Goal: Information Seeking & Learning: Find specific page/section

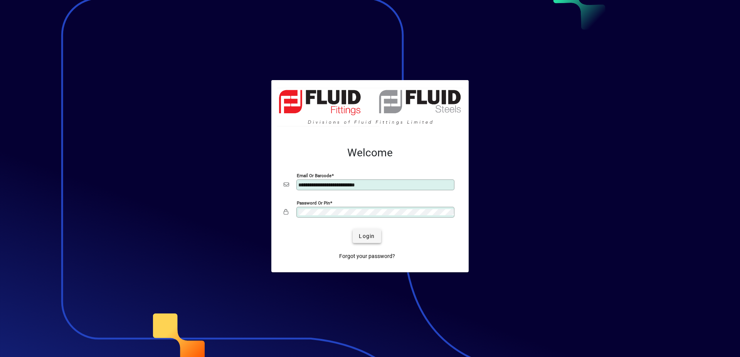
type input "**********"
drag, startPoint x: 374, startPoint y: 237, endPoint x: 295, endPoint y: 197, distance: 88.2
click at [373, 237] on span "Login" at bounding box center [367, 236] width 16 height 8
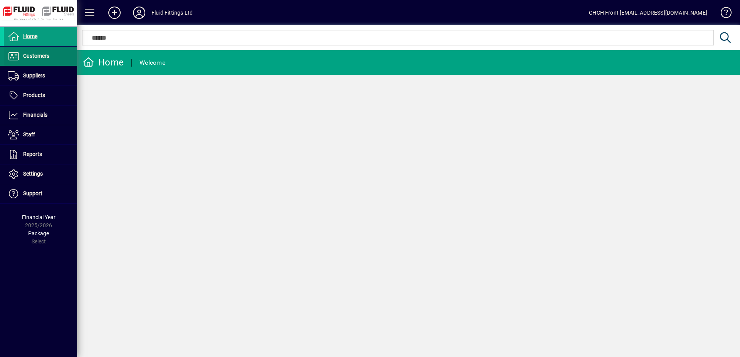
click at [57, 58] on span at bounding box center [40, 56] width 73 height 18
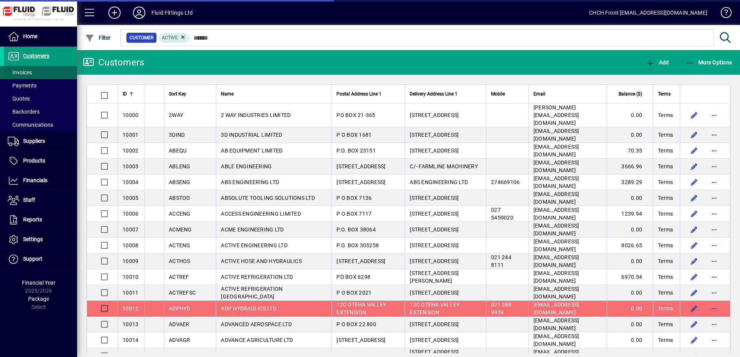
click at [58, 71] on span at bounding box center [40, 72] width 73 height 18
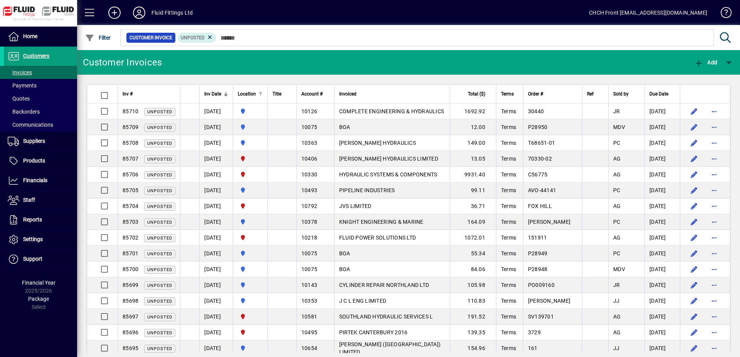
click at [267, 94] on th "Location" at bounding box center [250, 94] width 35 height 19
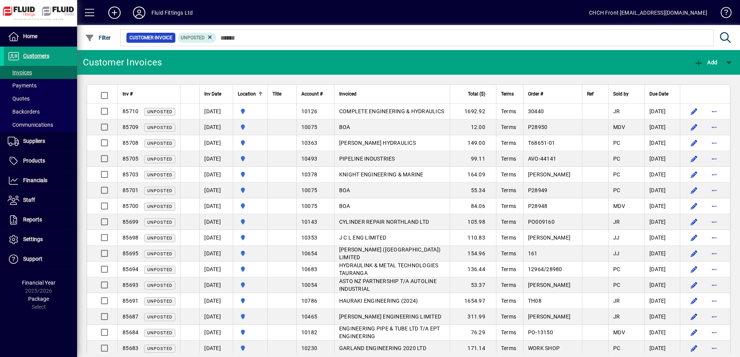
click at [263, 94] on div at bounding box center [260, 94] width 5 height 5
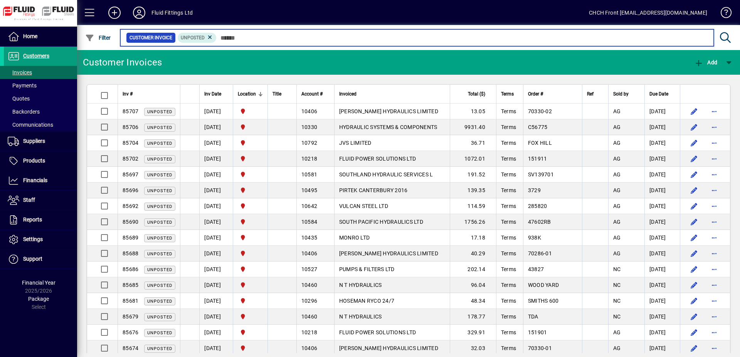
click at [287, 42] on input "text" at bounding box center [461, 37] width 491 height 11
click at [235, 38] on input "text" at bounding box center [461, 37] width 491 height 11
click at [238, 38] on input "text" at bounding box center [461, 37] width 491 height 11
drag, startPoint x: 241, startPoint y: 37, endPoint x: 248, endPoint y: 37, distance: 7.3
click at [242, 37] on input "text" at bounding box center [461, 37] width 491 height 11
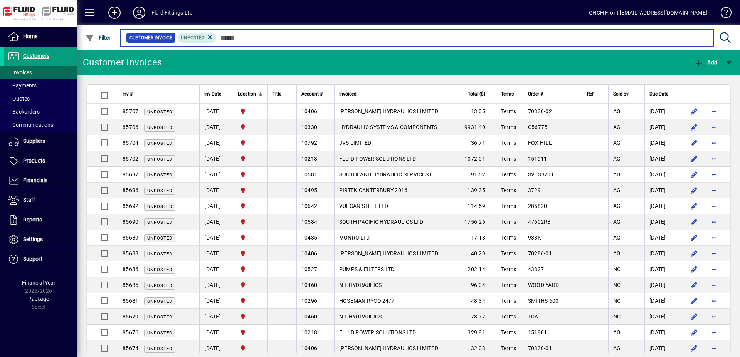
click at [235, 39] on input "text" at bounding box center [461, 37] width 491 height 11
click at [233, 39] on input "text" at bounding box center [461, 37] width 491 height 11
click at [230, 39] on input "text" at bounding box center [461, 37] width 491 height 11
click at [228, 38] on input "text" at bounding box center [461, 37] width 491 height 11
click at [228, 37] on input "text" at bounding box center [461, 37] width 491 height 11
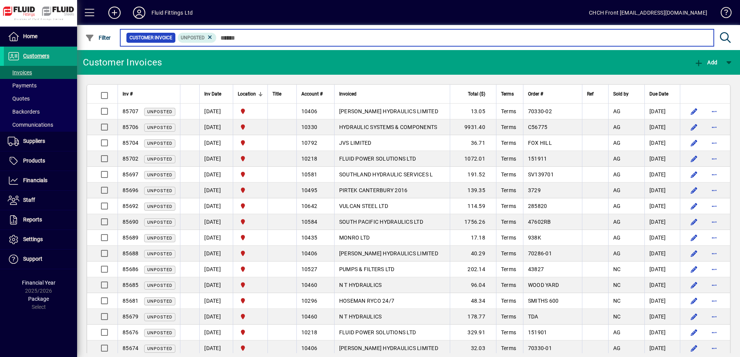
click at [233, 38] on input "text" at bounding box center [461, 37] width 491 height 11
click at [236, 38] on input "text" at bounding box center [461, 37] width 491 height 11
click at [238, 38] on input "text" at bounding box center [461, 37] width 491 height 11
click at [243, 38] on input "text" at bounding box center [461, 37] width 491 height 11
click at [246, 38] on input "text" at bounding box center [461, 37] width 491 height 11
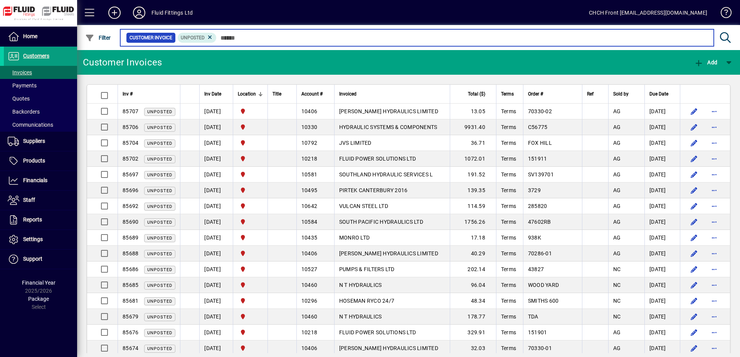
drag, startPoint x: 240, startPoint y: 38, endPoint x: 233, endPoint y: 38, distance: 6.5
click at [237, 38] on input "text" at bounding box center [461, 37] width 491 height 11
click at [233, 38] on input "text" at bounding box center [461, 37] width 491 height 11
click at [235, 37] on input "text" at bounding box center [461, 37] width 491 height 11
click at [235, 38] on input "text" at bounding box center [461, 37] width 491 height 11
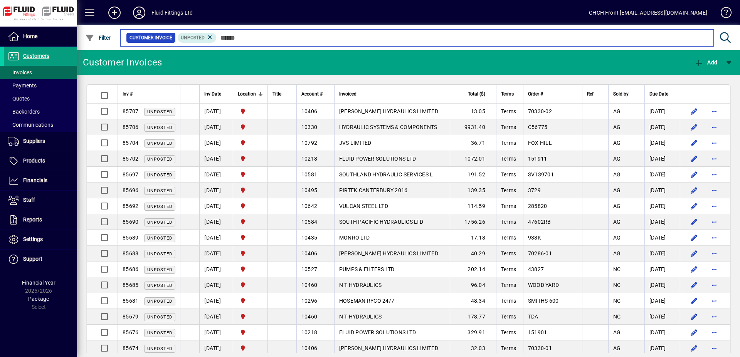
click at [235, 38] on input "text" at bounding box center [461, 37] width 491 height 11
click at [236, 38] on input "text" at bounding box center [461, 37] width 491 height 11
click at [235, 35] on input "text" at bounding box center [461, 37] width 491 height 11
click at [229, 39] on input "text" at bounding box center [461, 37] width 491 height 11
click at [234, 39] on input "text" at bounding box center [461, 37] width 491 height 11
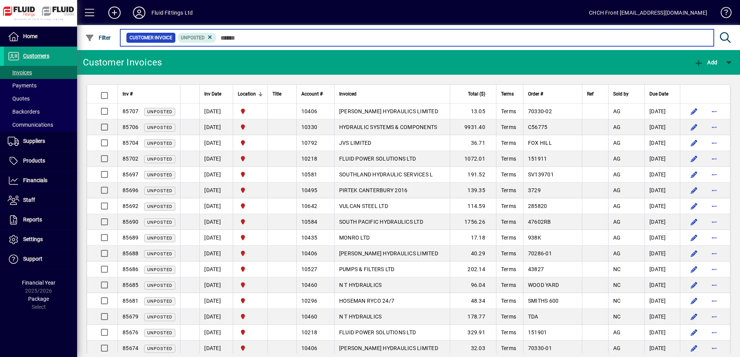
click at [235, 39] on input "text" at bounding box center [461, 37] width 491 height 11
click at [237, 39] on input "text" at bounding box center [461, 37] width 491 height 11
click at [240, 38] on input "text" at bounding box center [461, 37] width 491 height 11
click at [241, 38] on input "text" at bounding box center [461, 37] width 491 height 11
click at [245, 38] on input "text" at bounding box center [461, 37] width 491 height 11
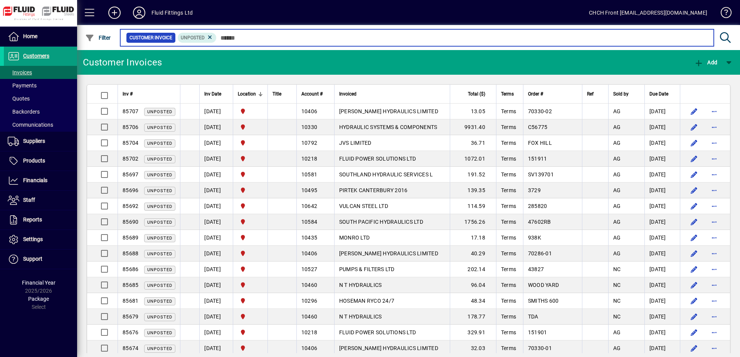
drag, startPoint x: 231, startPoint y: 39, endPoint x: 226, endPoint y: 38, distance: 4.7
click at [230, 39] on input "text" at bounding box center [461, 37] width 491 height 11
click at [229, 37] on input "text" at bounding box center [461, 37] width 491 height 11
click at [233, 37] on input "text" at bounding box center [461, 37] width 491 height 11
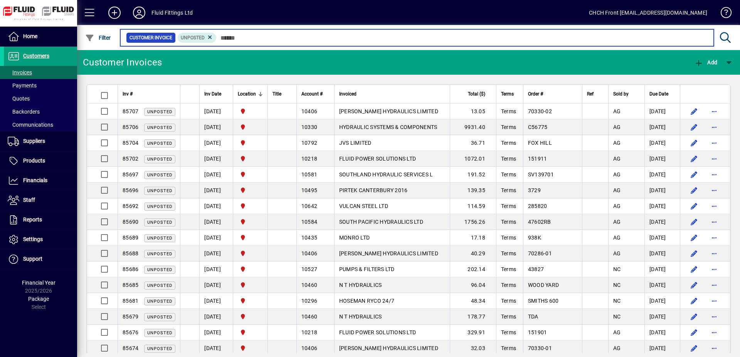
click at [235, 41] on input "text" at bounding box center [461, 37] width 491 height 11
click at [238, 39] on input "text" at bounding box center [461, 37] width 491 height 11
drag, startPoint x: 242, startPoint y: 38, endPoint x: 247, endPoint y: 37, distance: 5.5
click at [242, 38] on input "text" at bounding box center [461, 37] width 491 height 11
click at [247, 37] on input "text" at bounding box center [461, 37] width 491 height 11
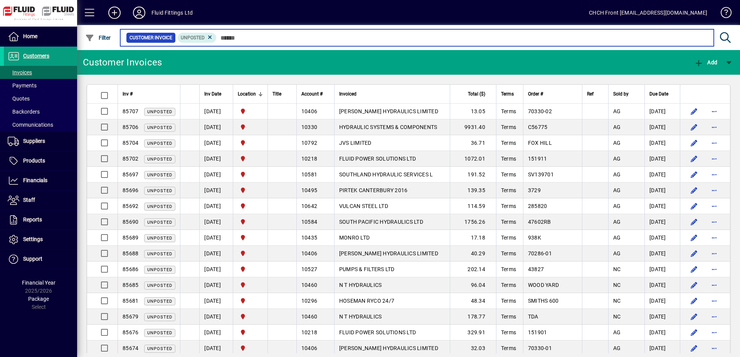
click at [237, 39] on input "text" at bounding box center [461, 37] width 491 height 11
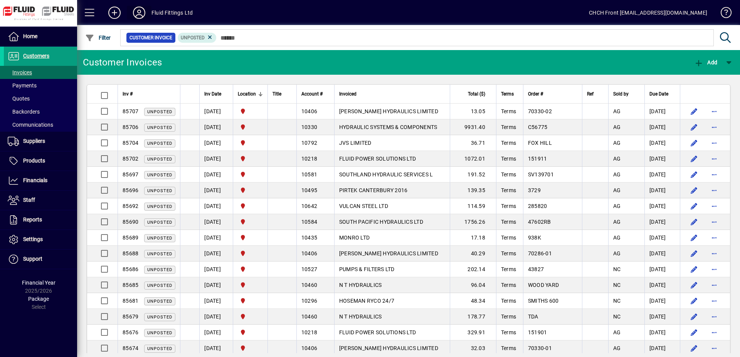
click at [139, 13] on icon at bounding box center [138, 13] width 15 height 12
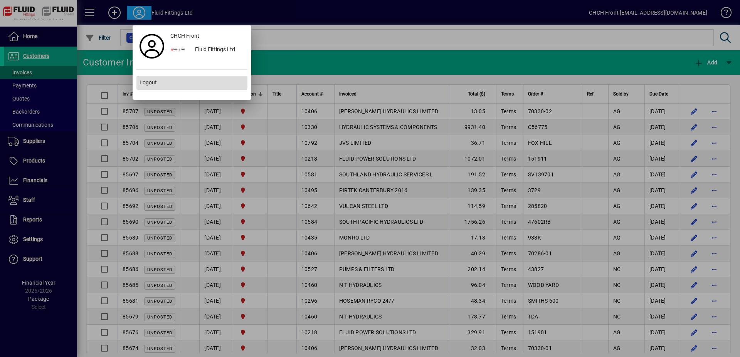
click at [155, 78] on span at bounding box center [191, 83] width 111 height 18
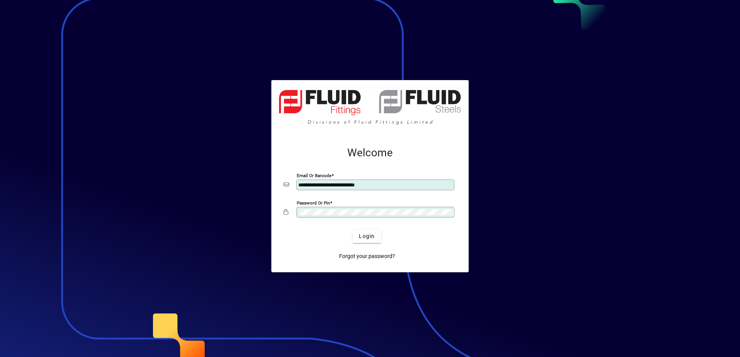
type input "**********"
